Goal: Information Seeking & Learning: Learn about a topic

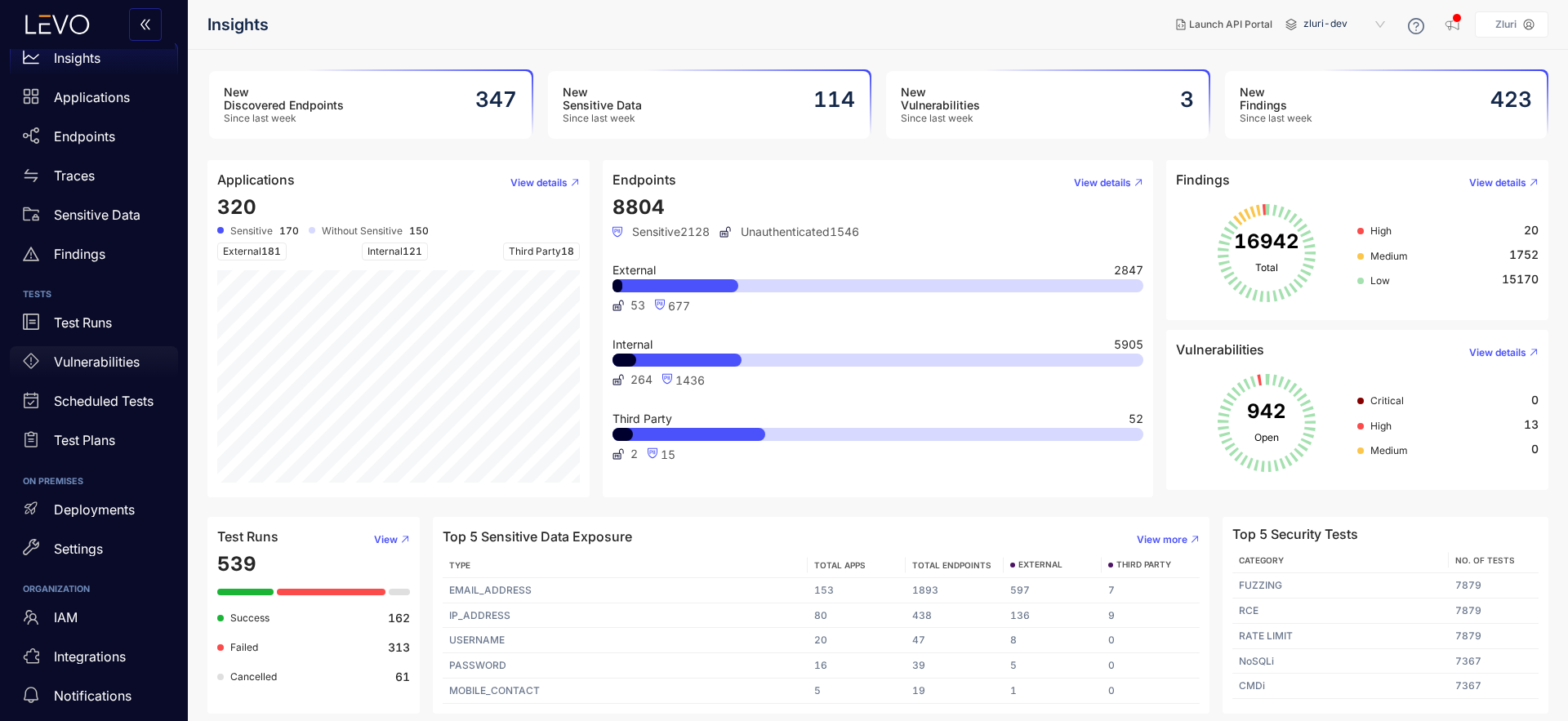
scroll to position [53, 0]
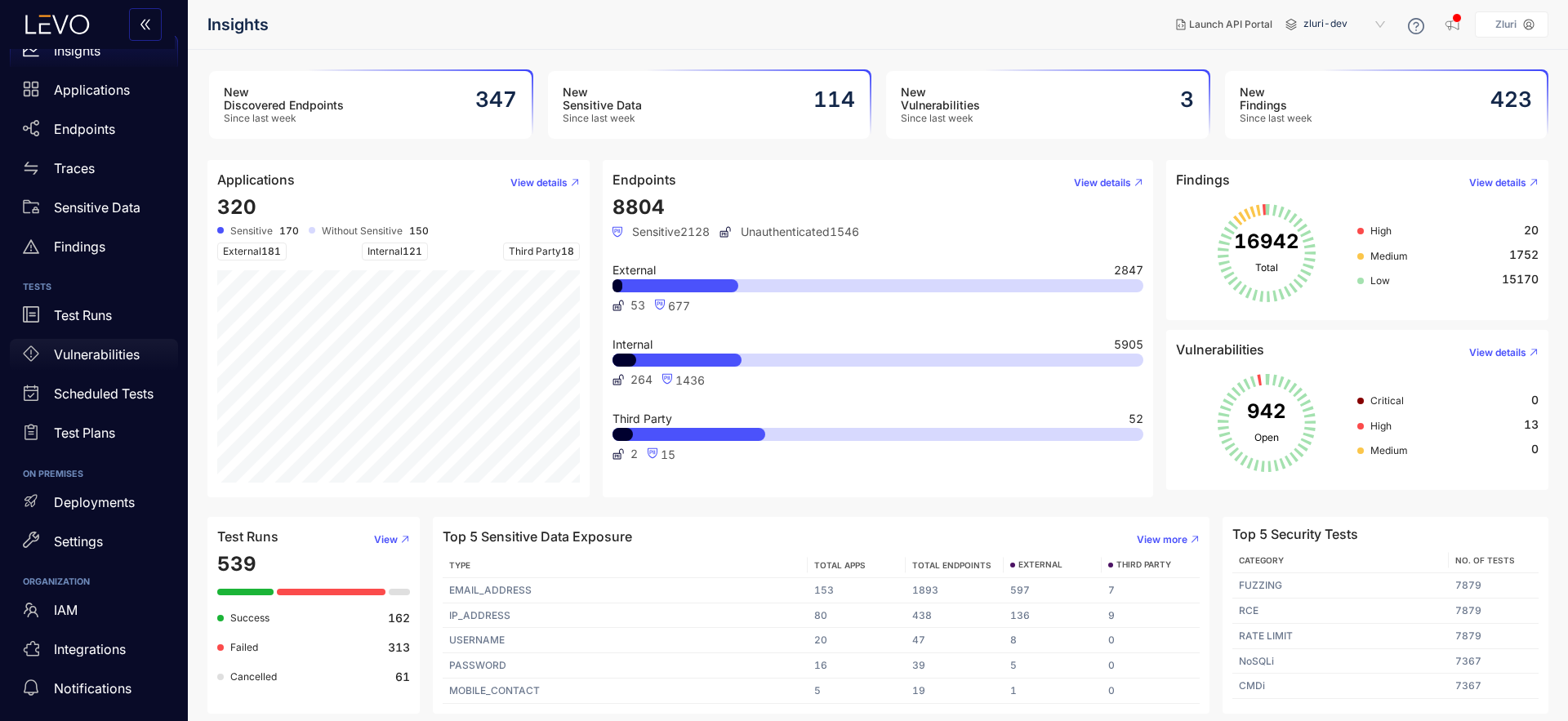
click at [100, 367] on div "Vulnerabilities" at bounding box center [94, 355] width 168 height 33
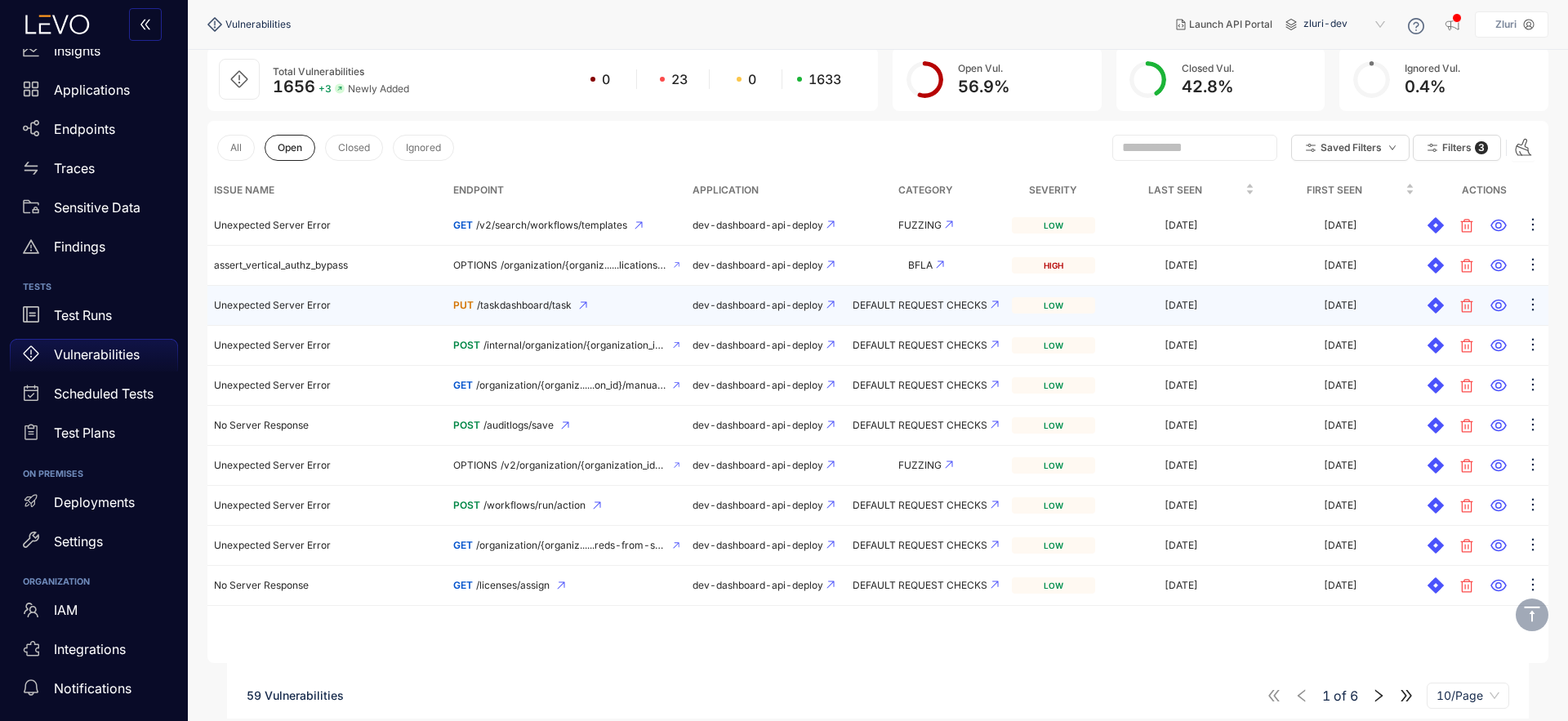
scroll to position [116, 0]
